Goal: Information Seeking & Learning: Check status

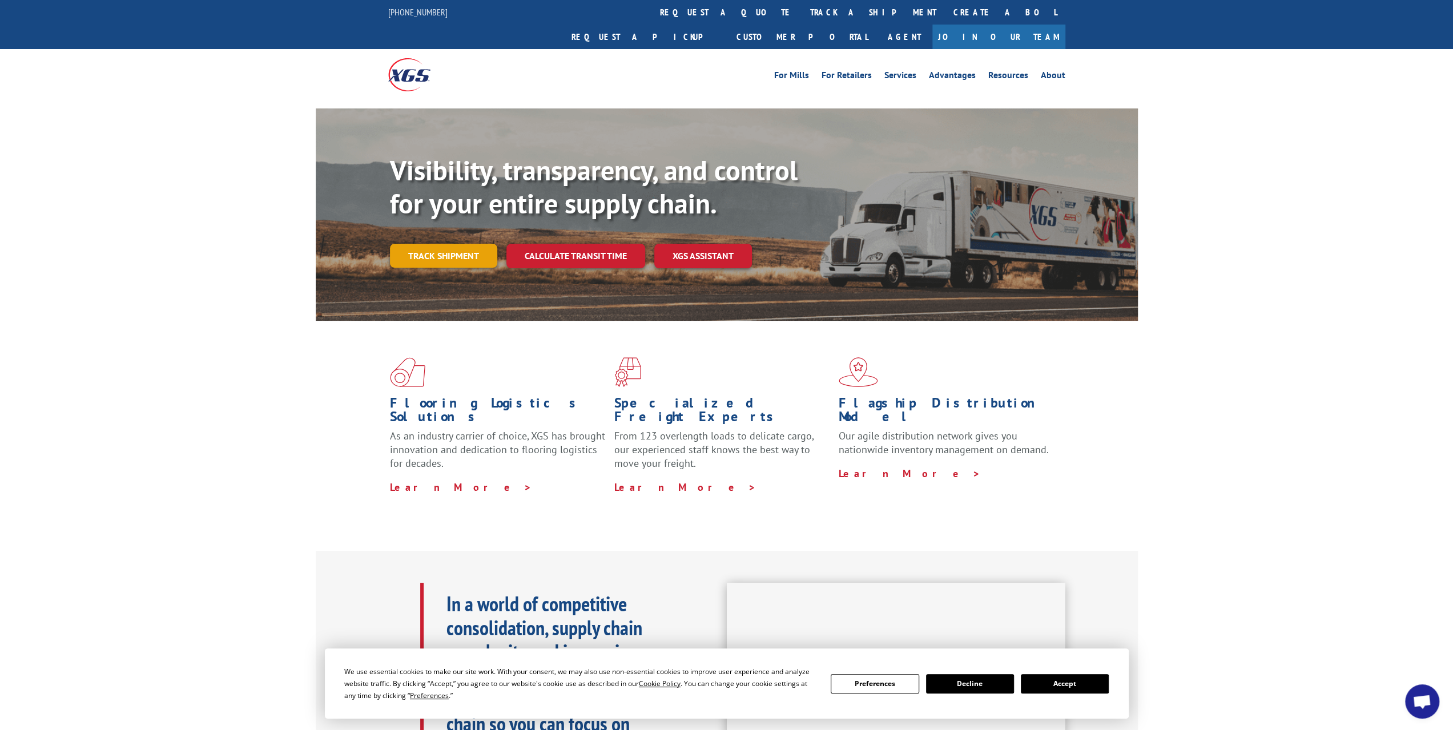
click at [465, 244] on link "Track shipment" at bounding box center [443, 256] width 107 height 24
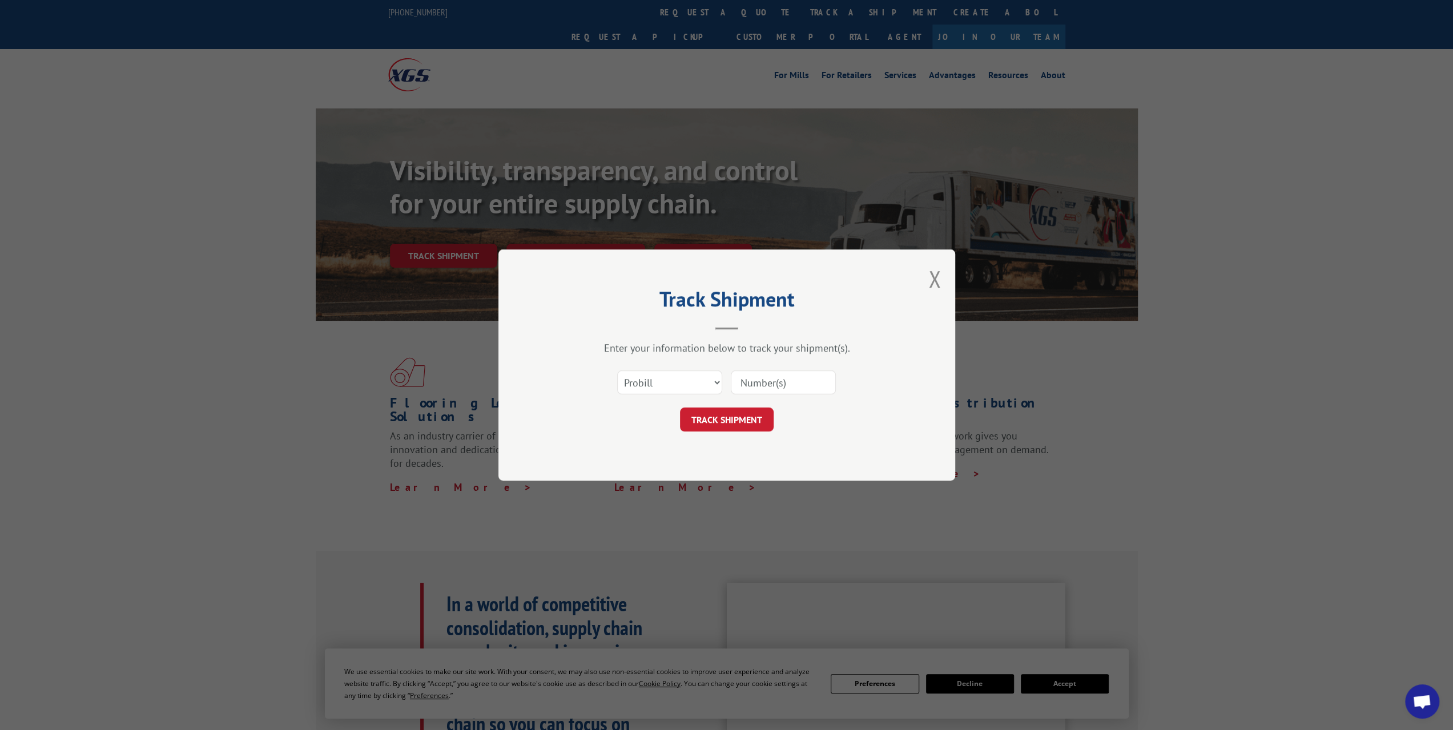
click at [777, 376] on input at bounding box center [783, 382] width 105 height 24
paste input "17402248"
type input "17402248"
click at [742, 421] on button "TRACK SHIPMENT" at bounding box center [727, 420] width 94 height 24
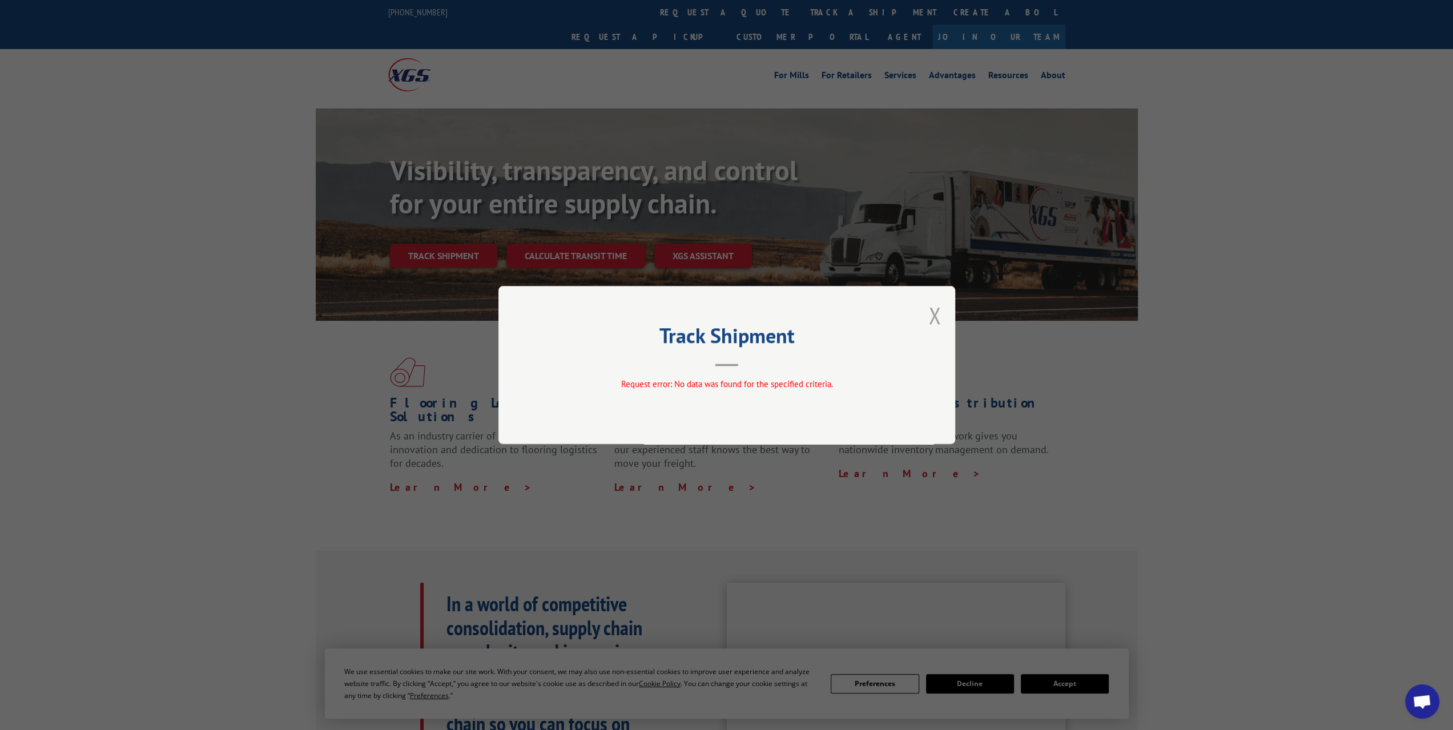
click at [936, 316] on button "Close modal" at bounding box center [934, 315] width 13 height 30
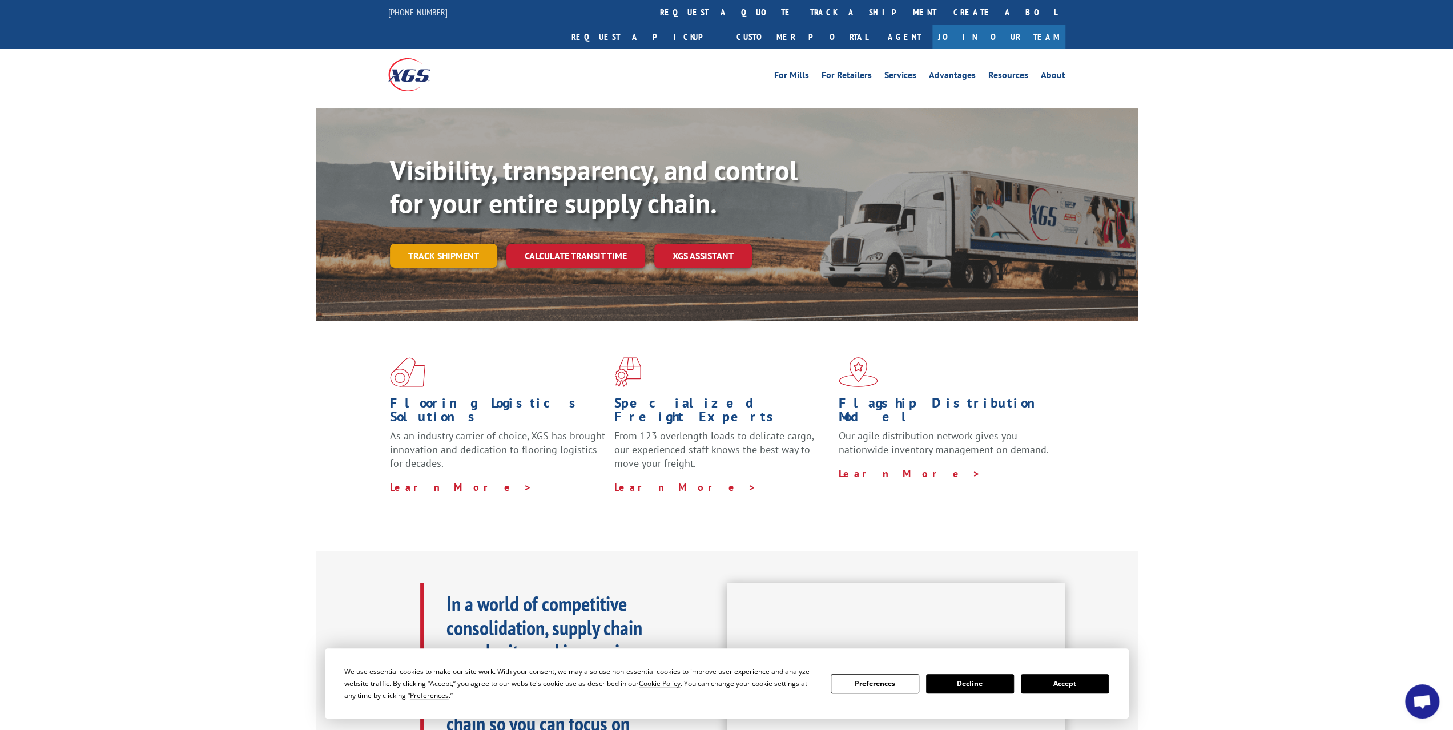
click at [433, 244] on link "Track shipment" at bounding box center [443, 256] width 107 height 24
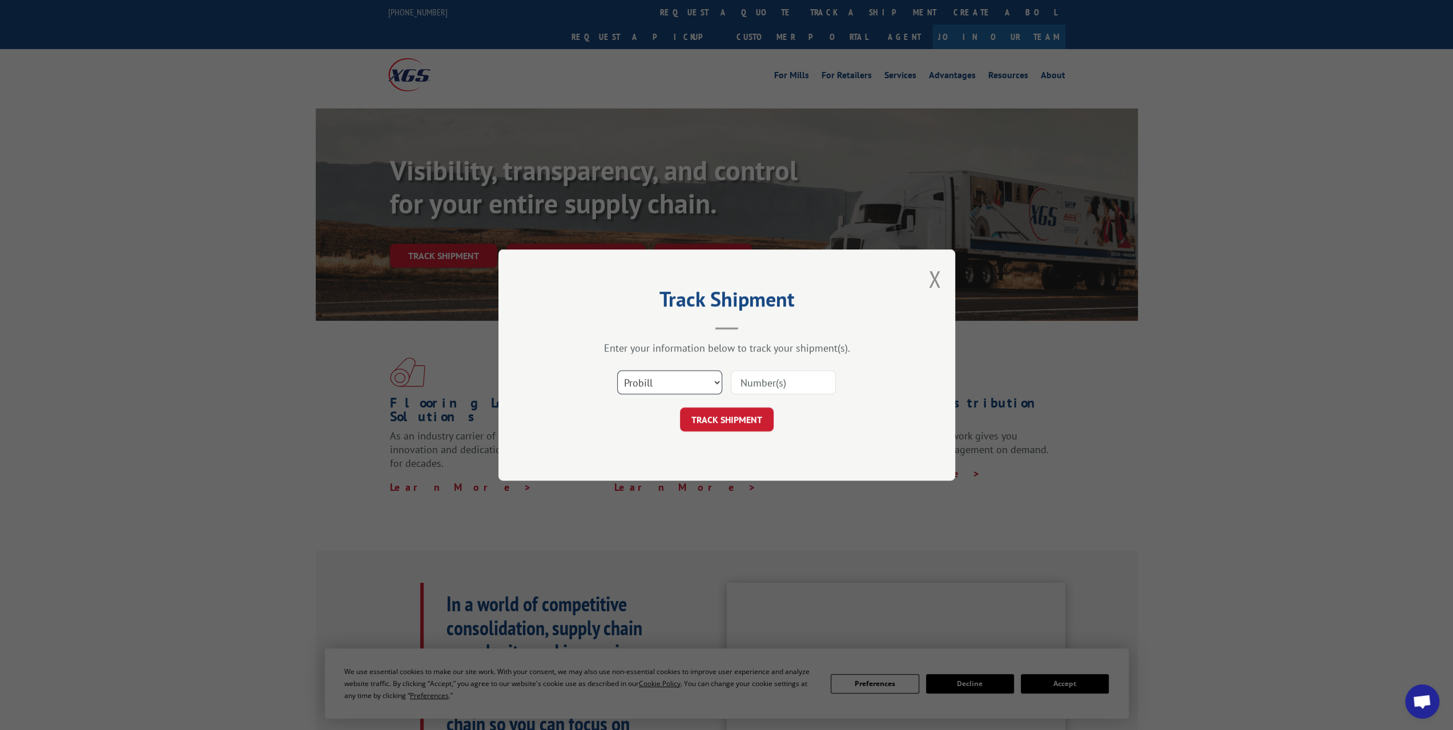
click at [660, 389] on select "Select category... Probill BOL PO" at bounding box center [669, 382] width 105 height 24
select select "bol"
click at [617, 370] on select "Select category... Probill BOL PO" at bounding box center [669, 382] width 105 height 24
click at [768, 392] on input at bounding box center [783, 382] width 105 height 24
paste input "17402248"
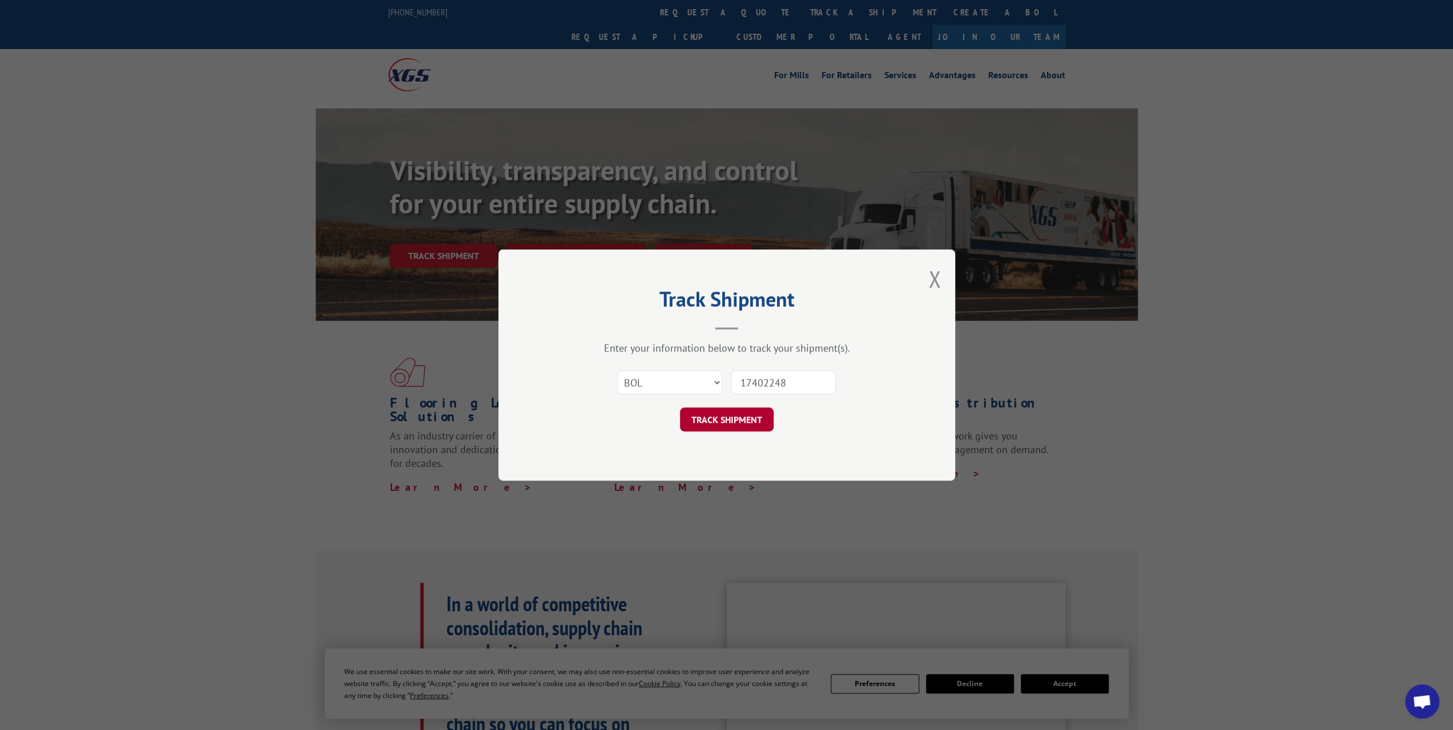
type input "17402248"
click at [733, 420] on button "TRACK SHIPMENT" at bounding box center [727, 420] width 94 height 24
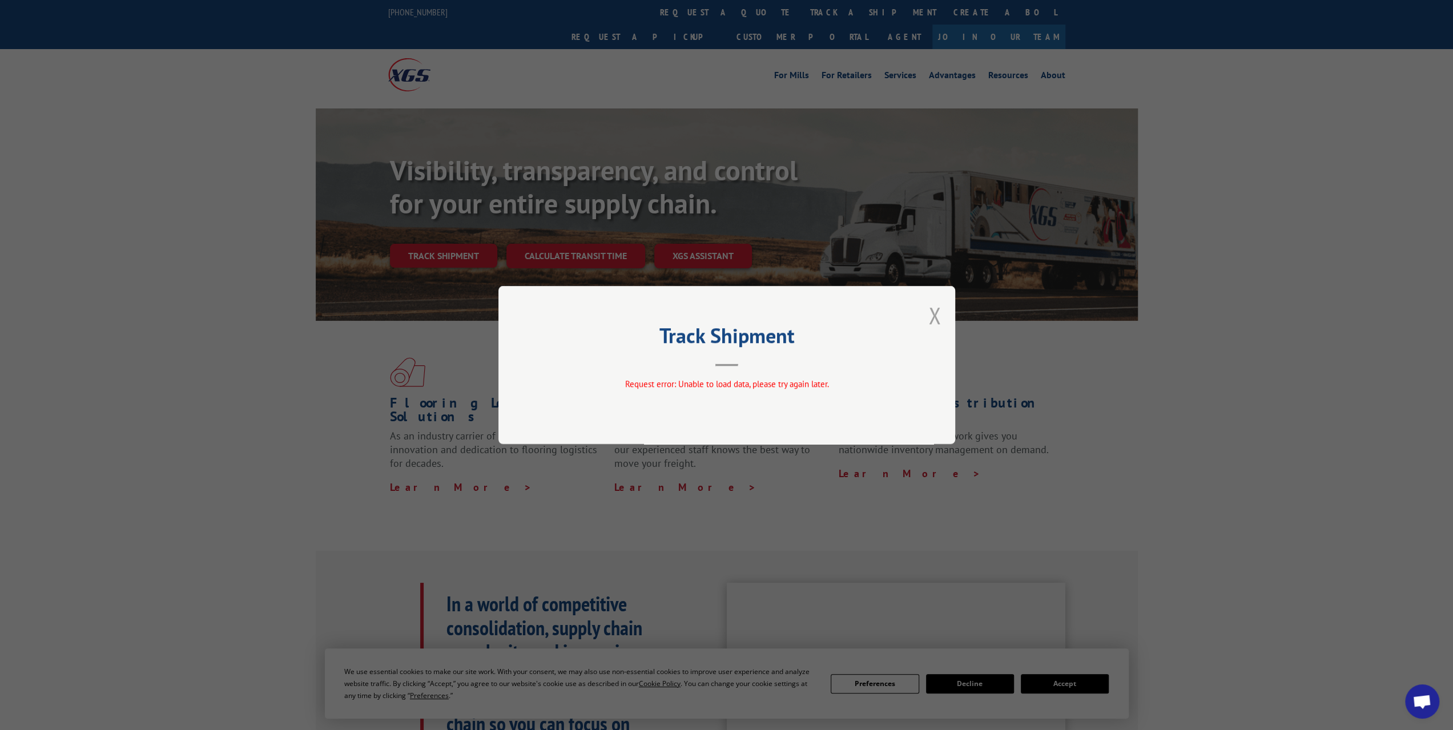
click at [939, 319] on button "Close modal" at bounding box center [934, 315] width 13 height 30
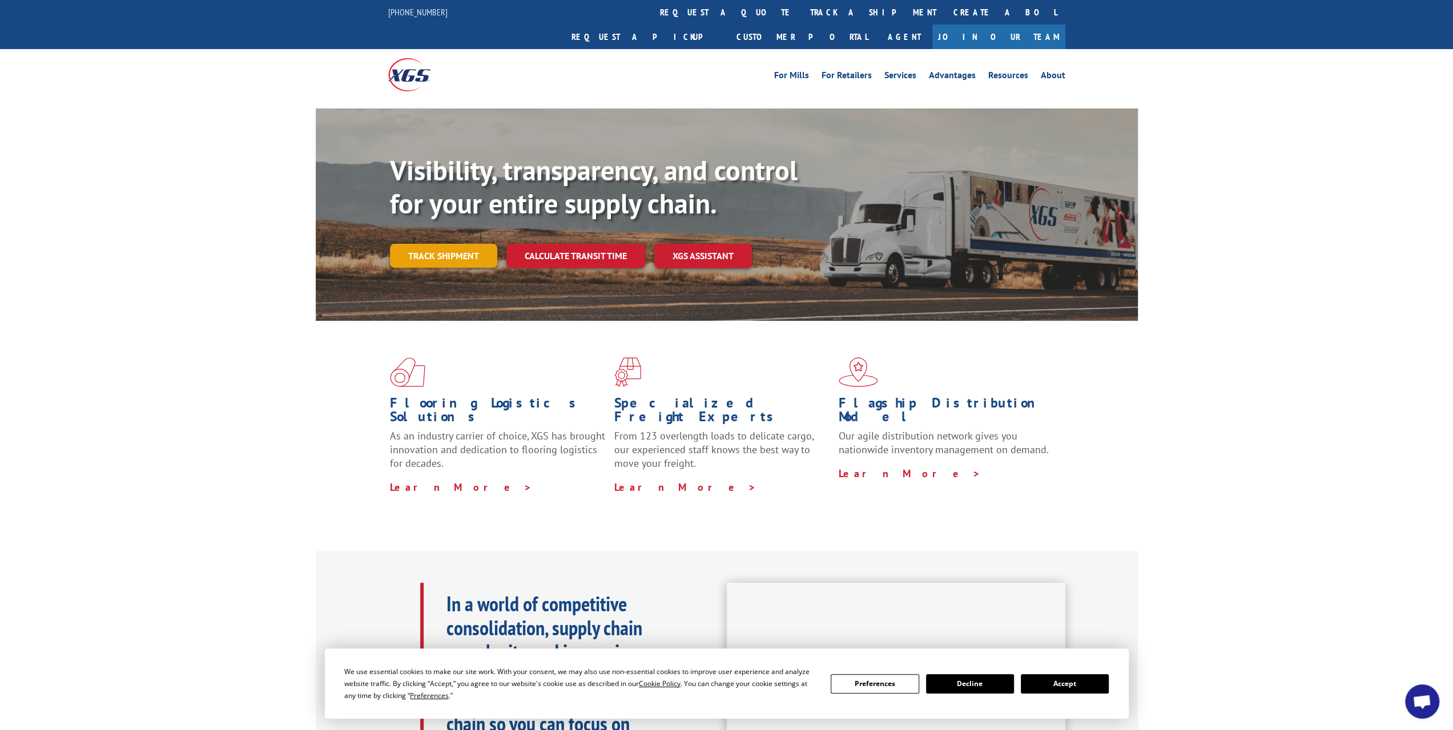
click at [462, 244] on link "Track shipment" at bounding box center [443, 256] width 107 height 24
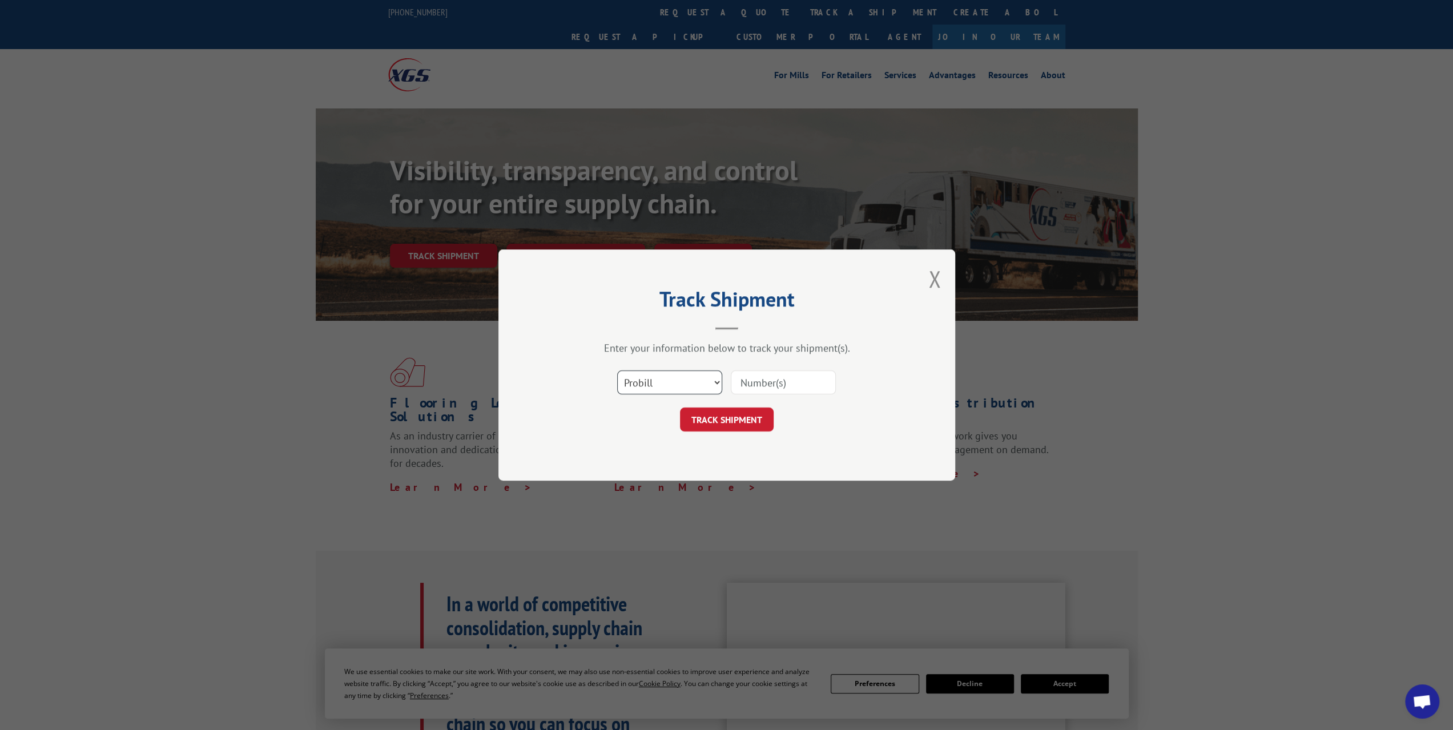
click at [680, 382] on select "Select category... Probill BOL PO" at bounding box center [669, 382] width 105 height 24
select select "po"
click at [617, 370] on select "Select category... Probill BOL PO" at bounding box center [669, 382] width 105 height 24
click at [765, 383] on input at bounding box center [783, 382] width 105 height 24
paste input "17402248"
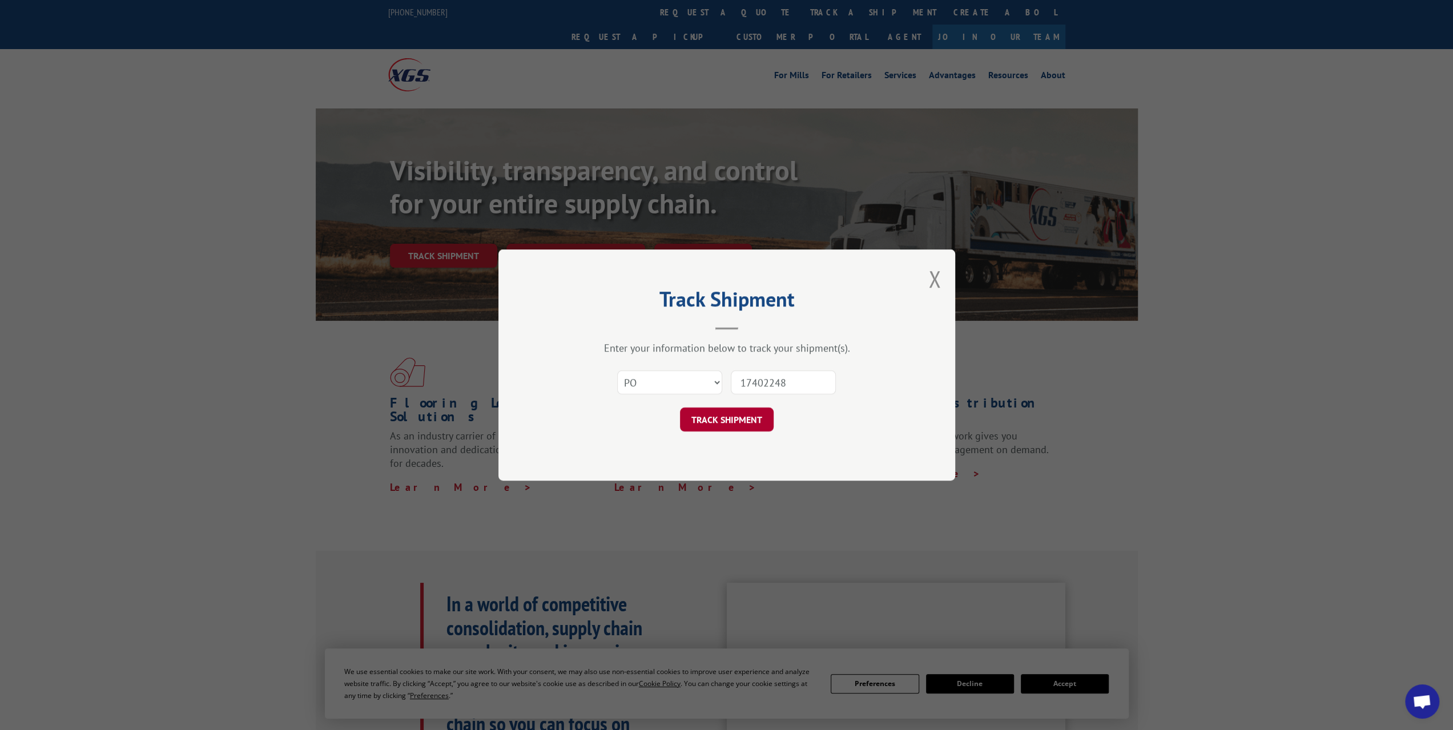
type input "17402248"
click at [744, 421] on button "TRACK SHIPMENT" at bounding box center [727, 420] width 94 height 24
